Goal: Check status: Check status

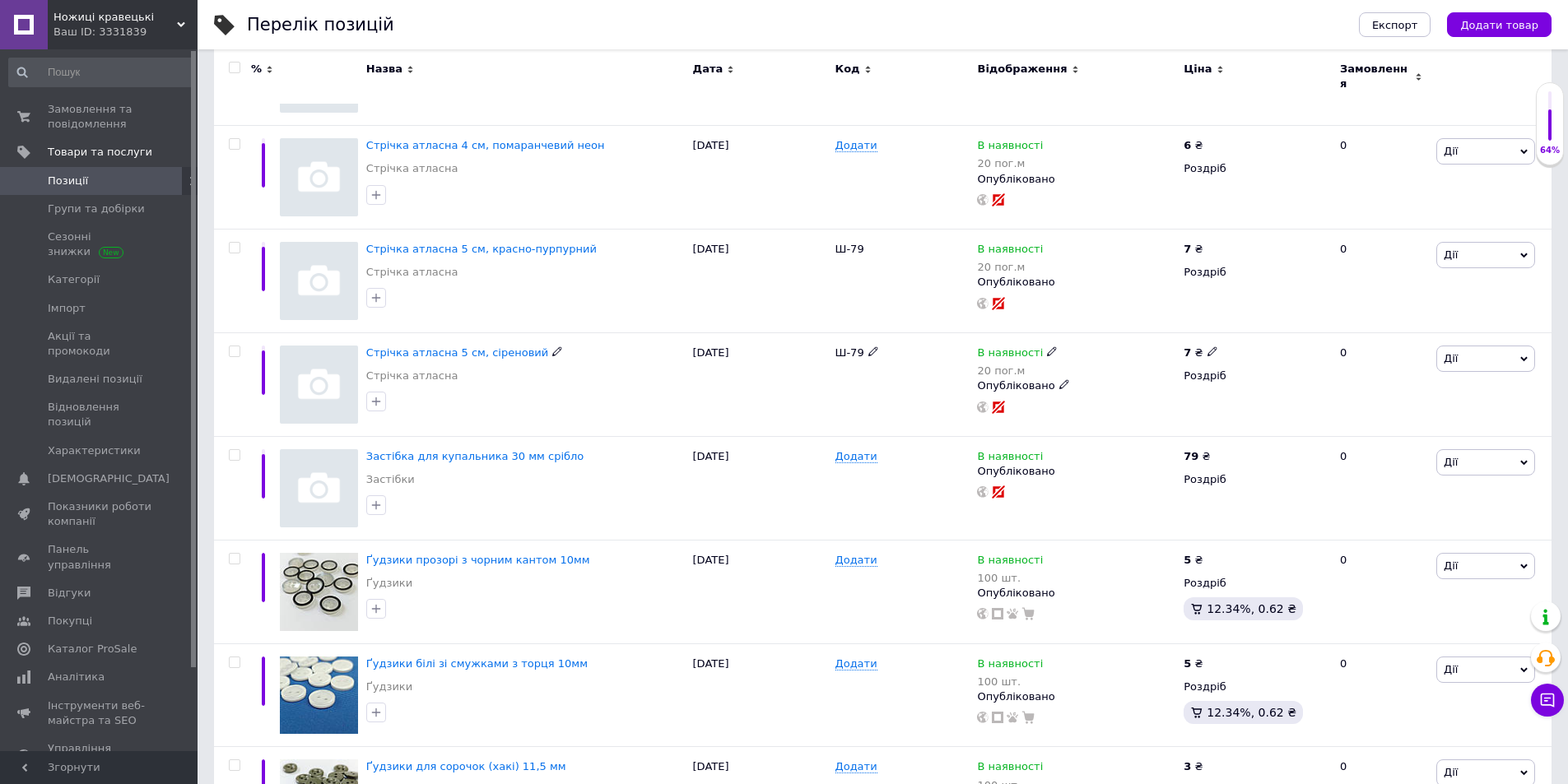
scroll to position [329, 0]
click at [86, 107] on span "Замовлення та повідомлення" at bounding box center [100, 117] width 105 height 30
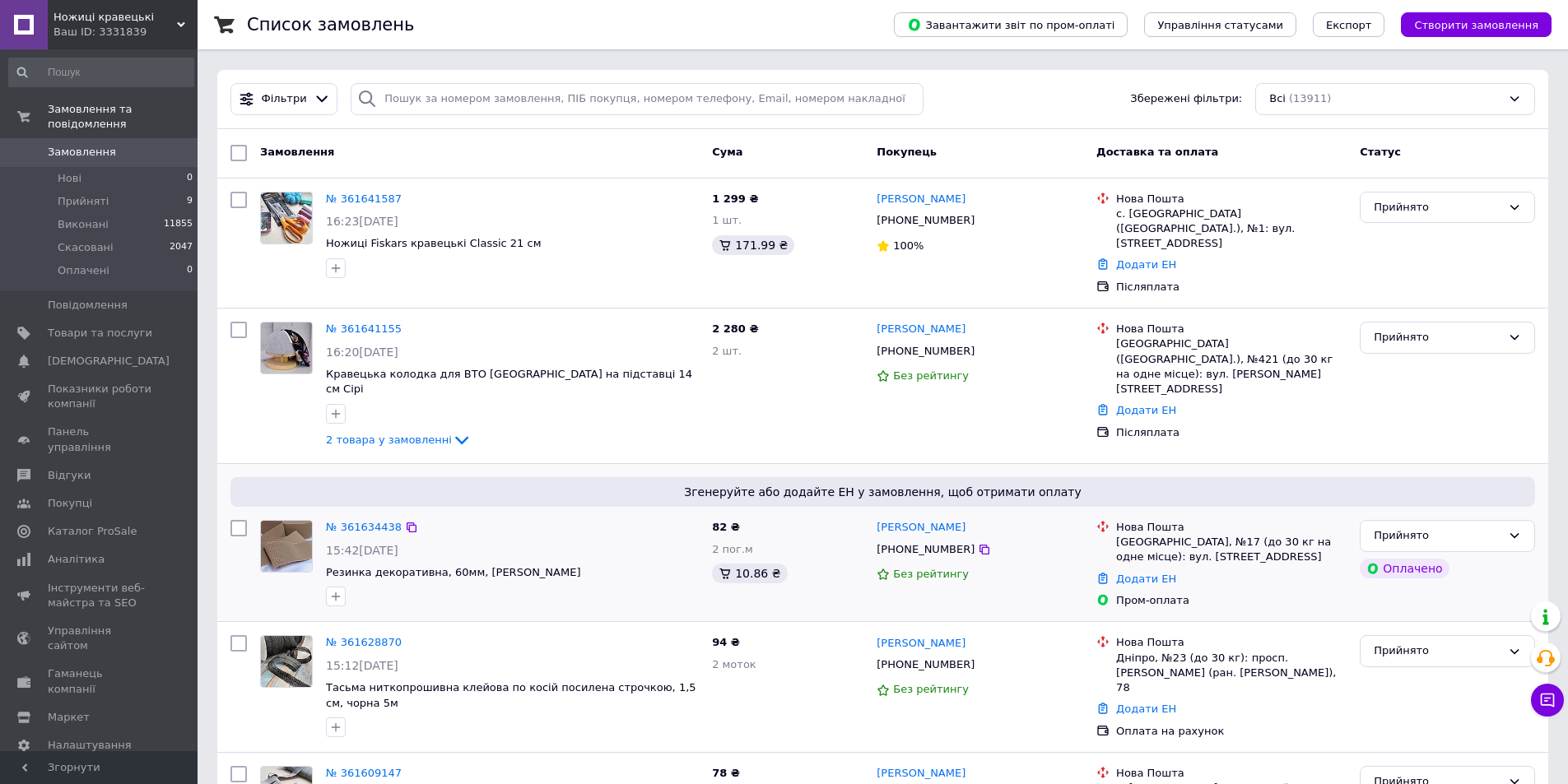
scroll to position [82, 0]
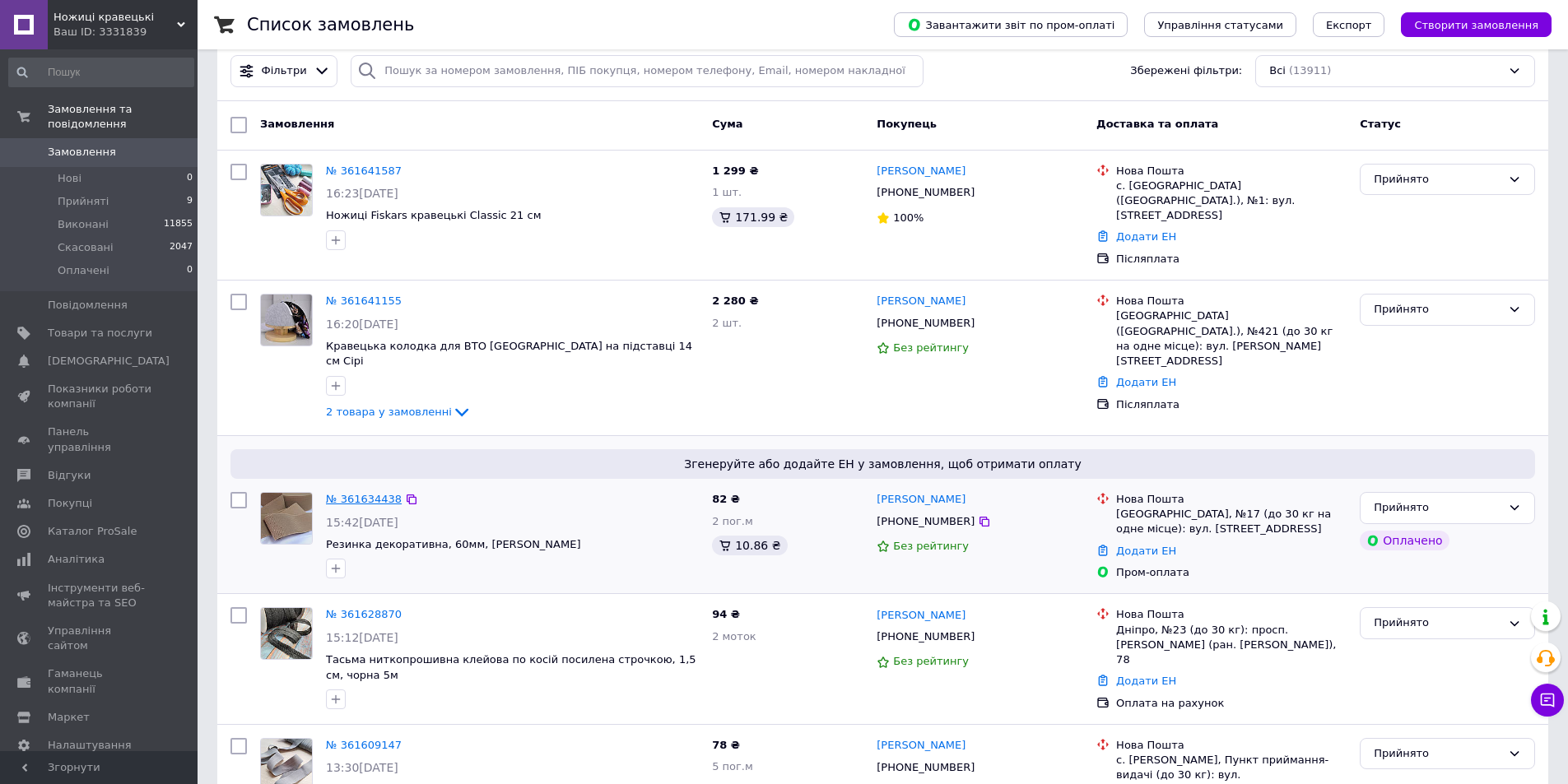
click at [360, 493] on link "№ 361634438" at bounding box center [363, 499] width 75 height 13
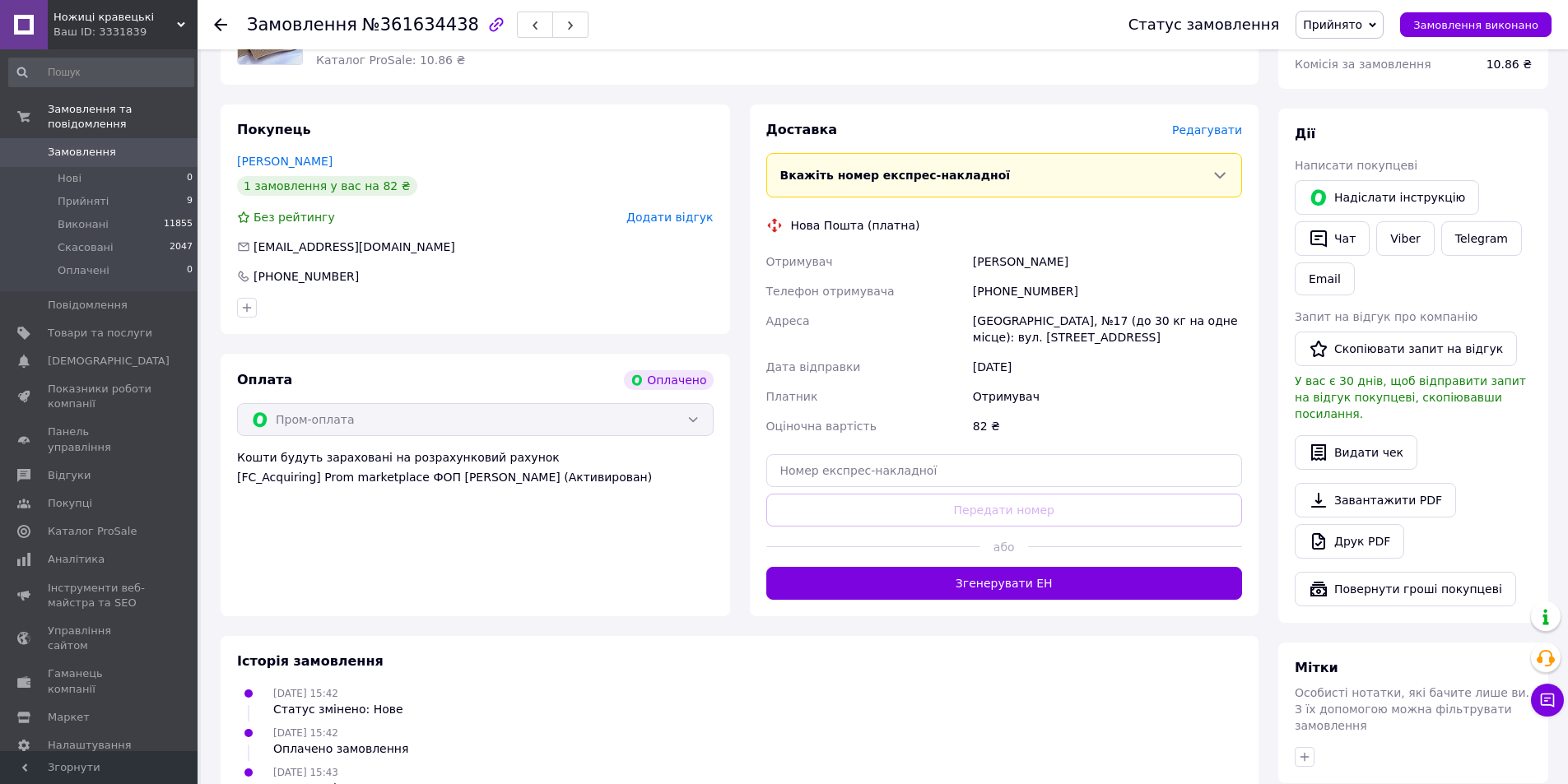
scroll to position [658, 0]
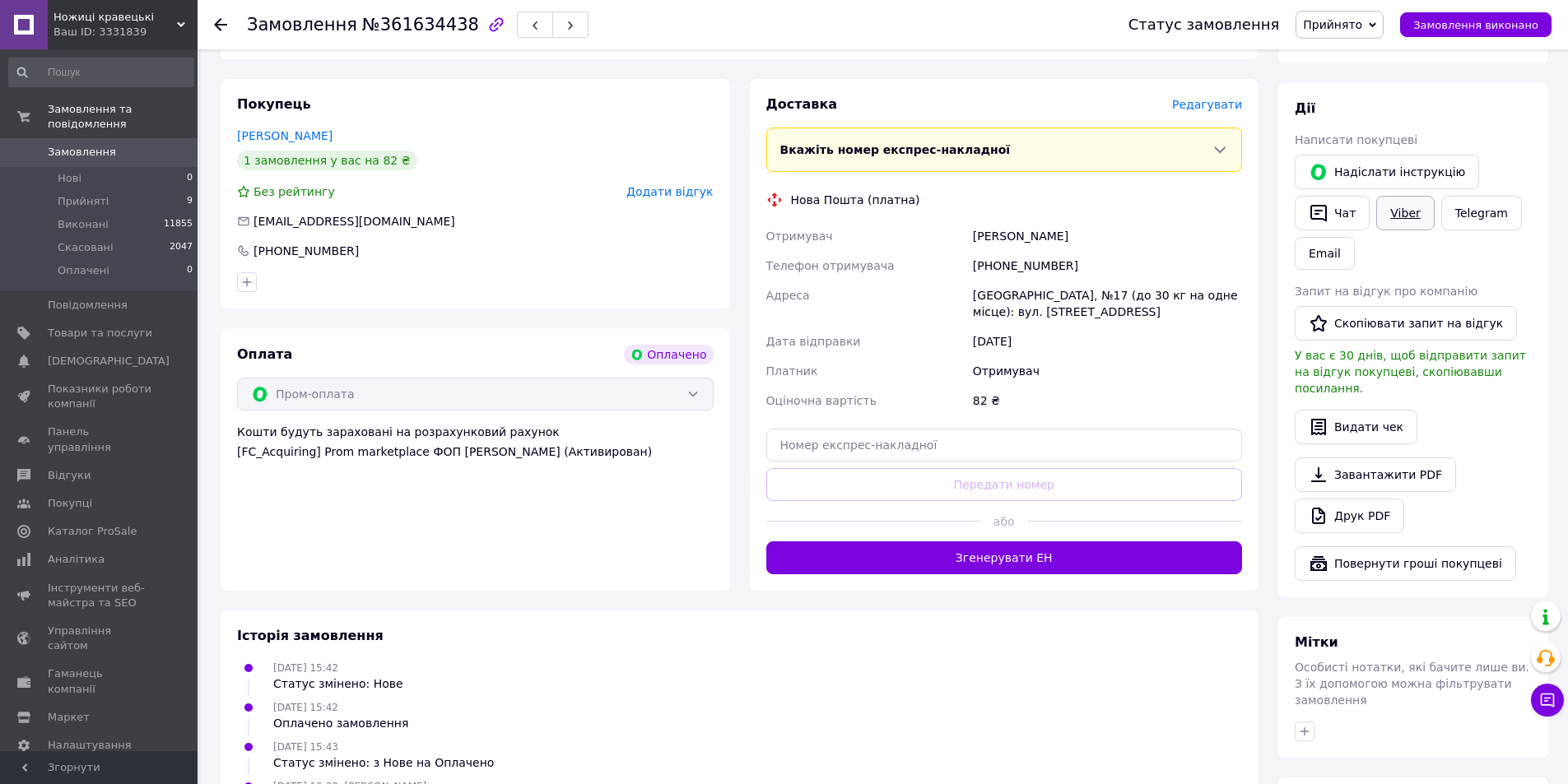
click at [1400, 196] on link "Viber" at bounding box center [1406, 213] width 58 height 35
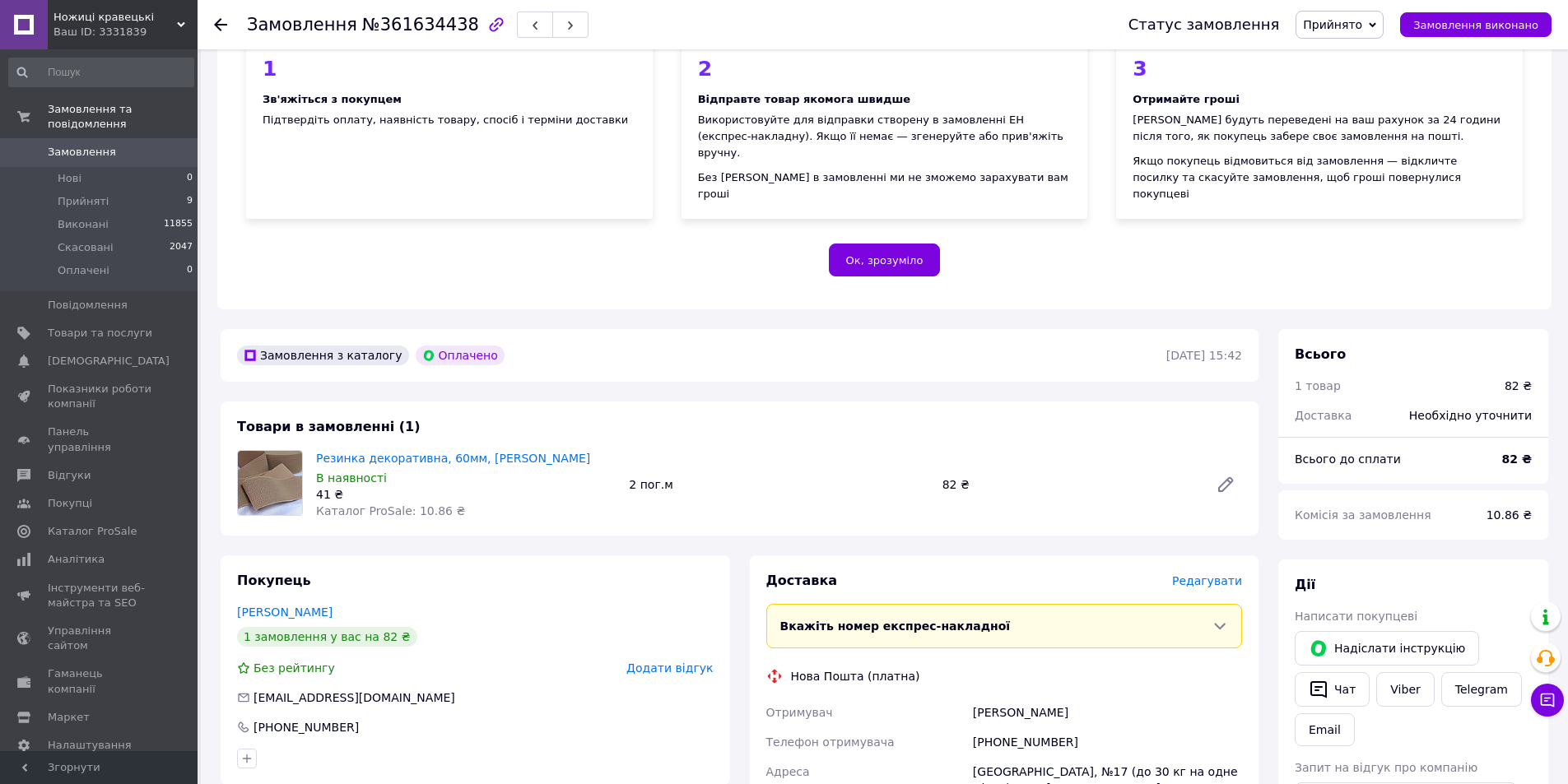
scroll to position [165, 0]
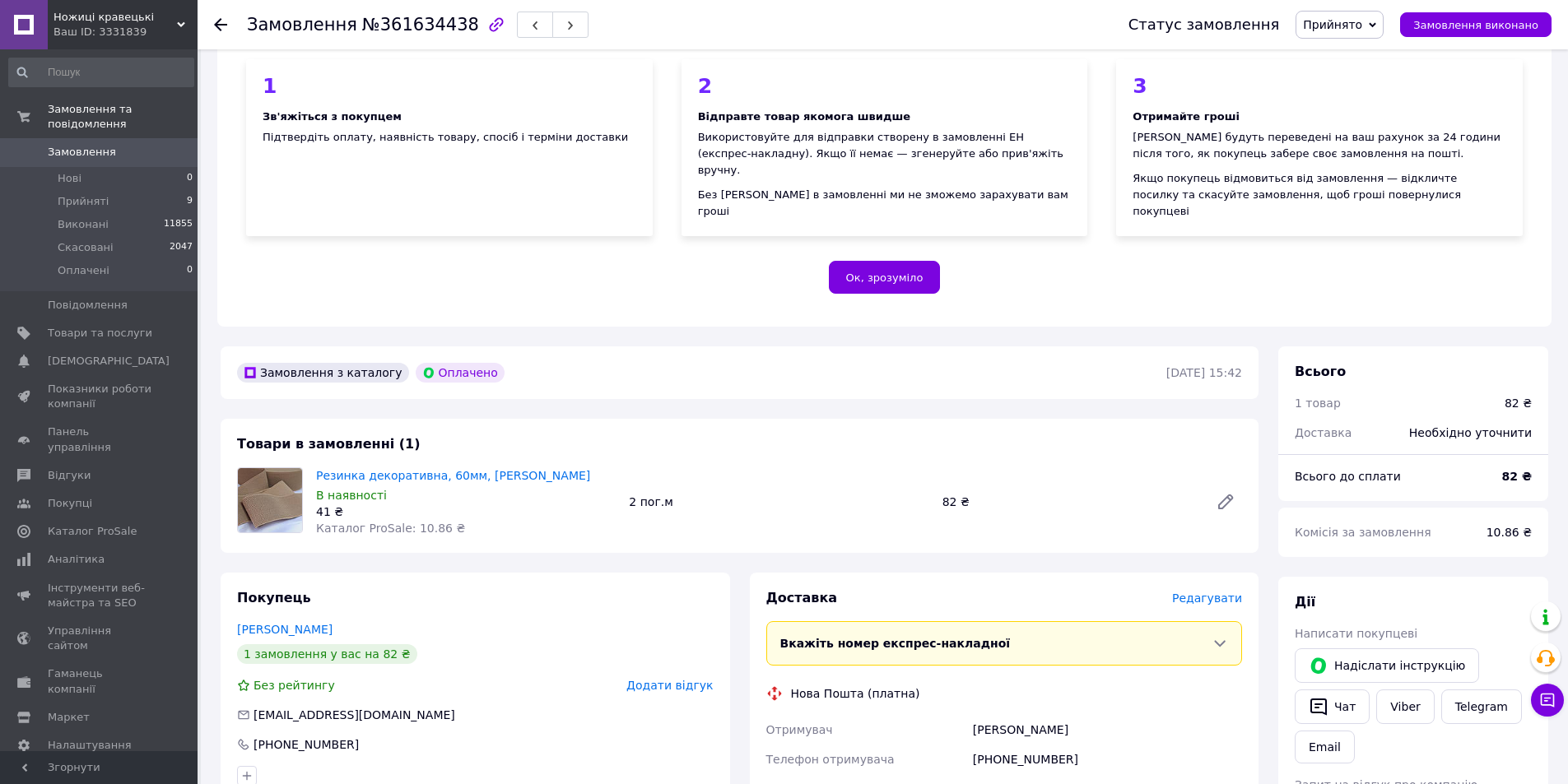
click at [226, 19] on icon at bounding box center [221, 25] width 14 height 14
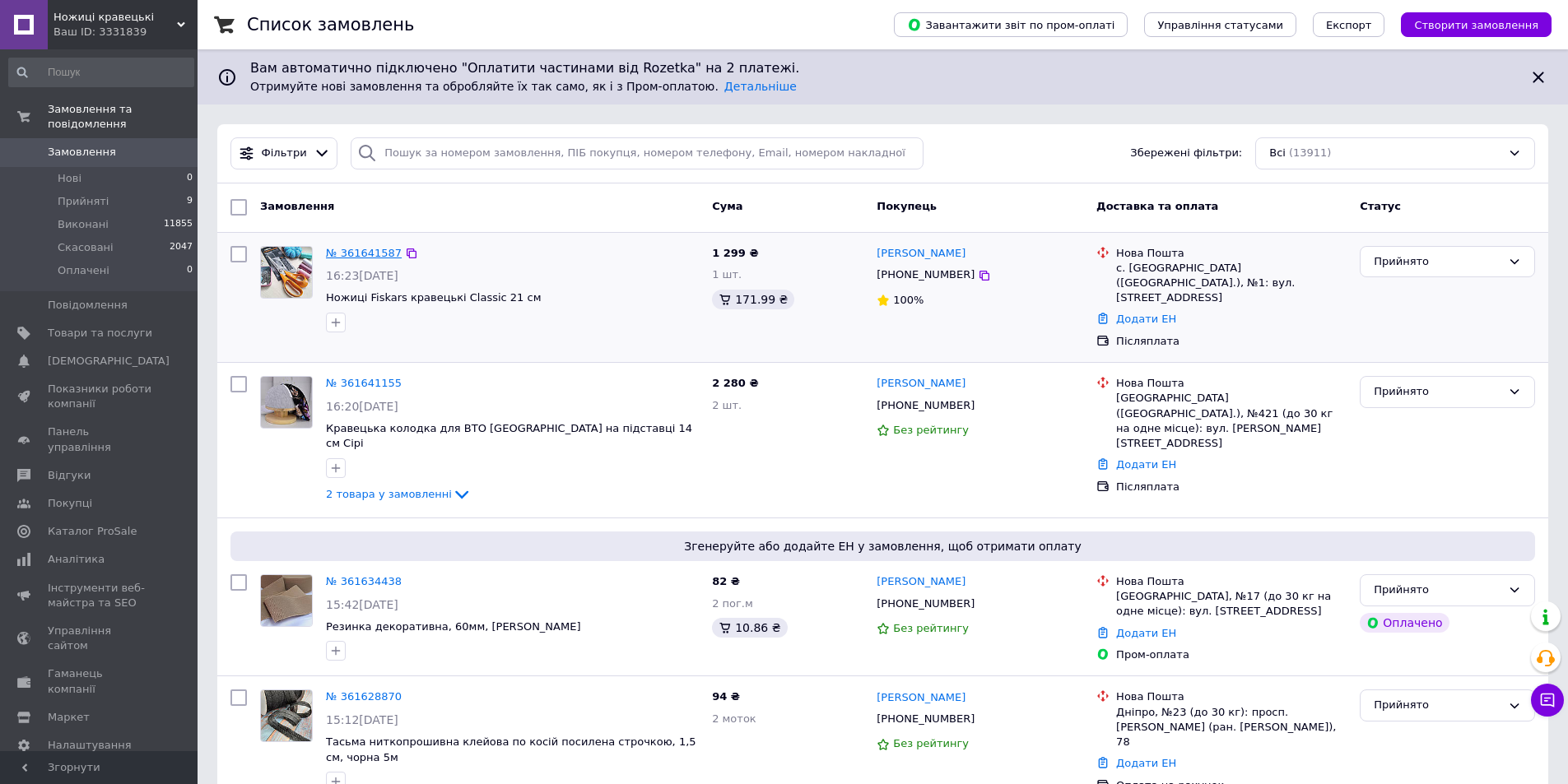
click at [366, 252] on link "№ 361641587" at bounding box center [363, 253] width 75 height 13
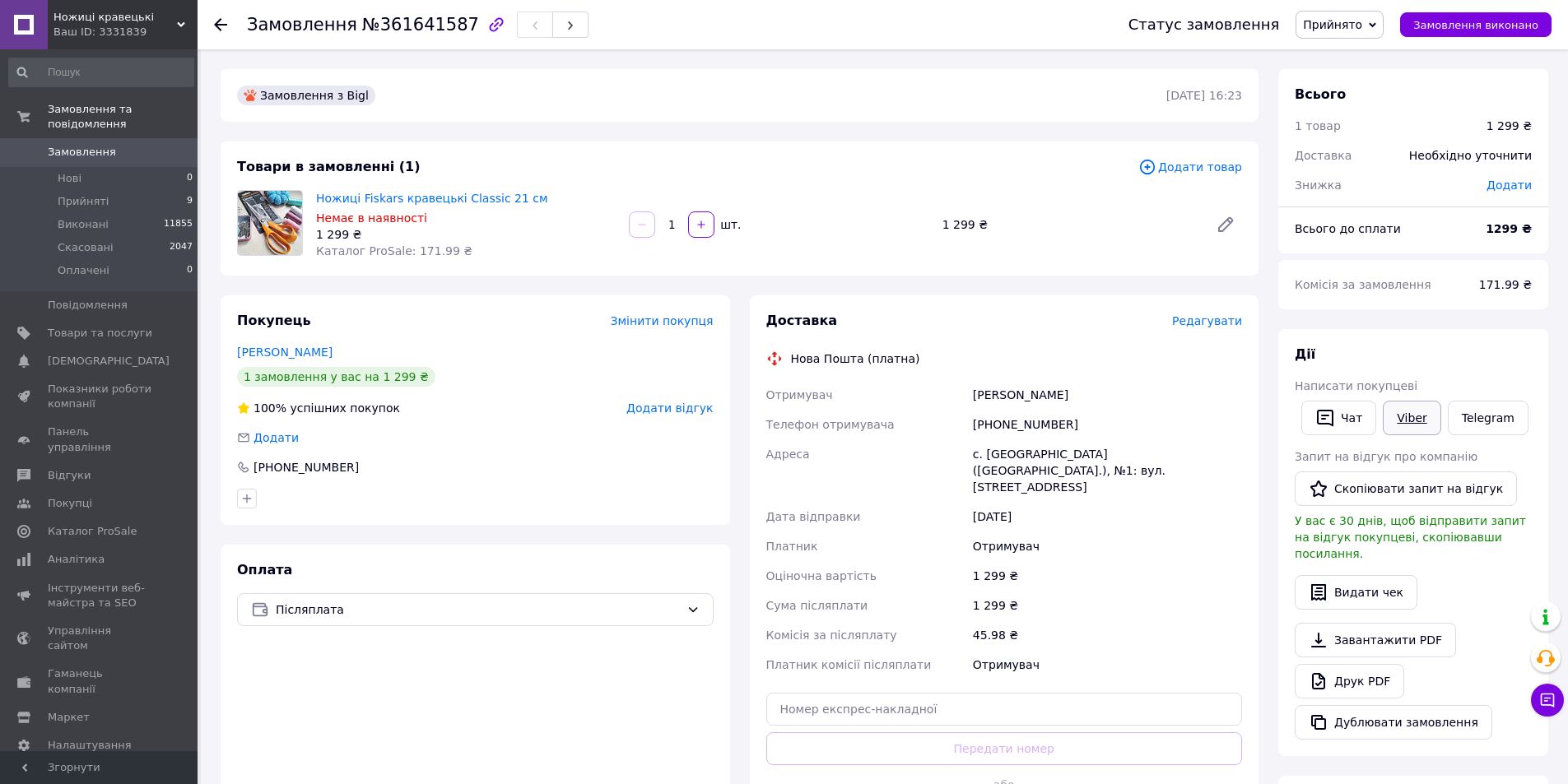
click at [1407, 415] on link "Viber" at bounding box center [1411, 418] width 58 height 35
click at [217, 20] on icon at bounding box center [221, 25] width 14 height 14
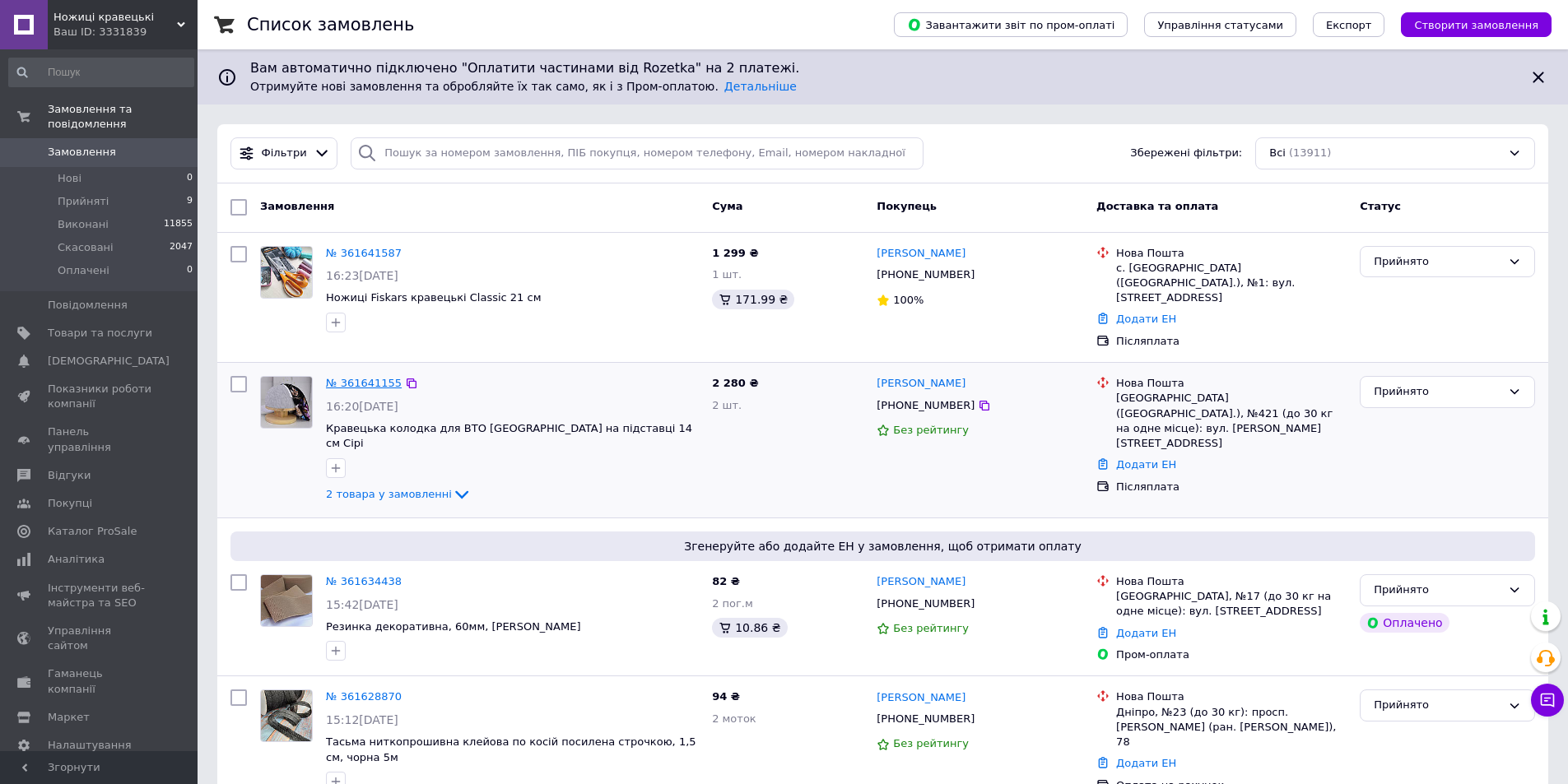
click at [345, 377] on link "№ 361641155" at bounding box center [363, 383] width 75 height 13
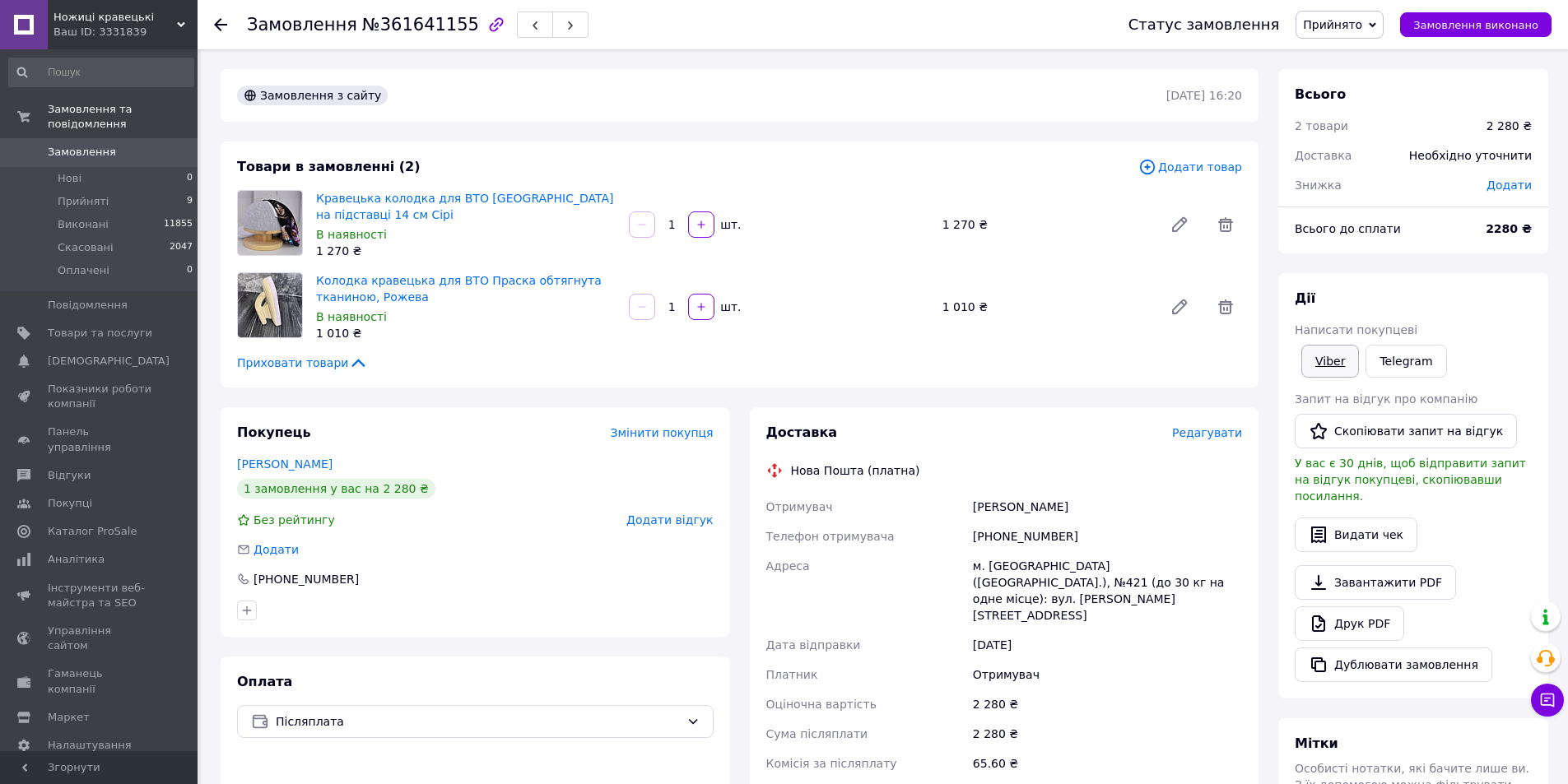
click at [1324, 359] on link "Viber" at bounding box center [1330, 361] width 58 height 33
